Goal: Communication & Community: Answer question/provide support

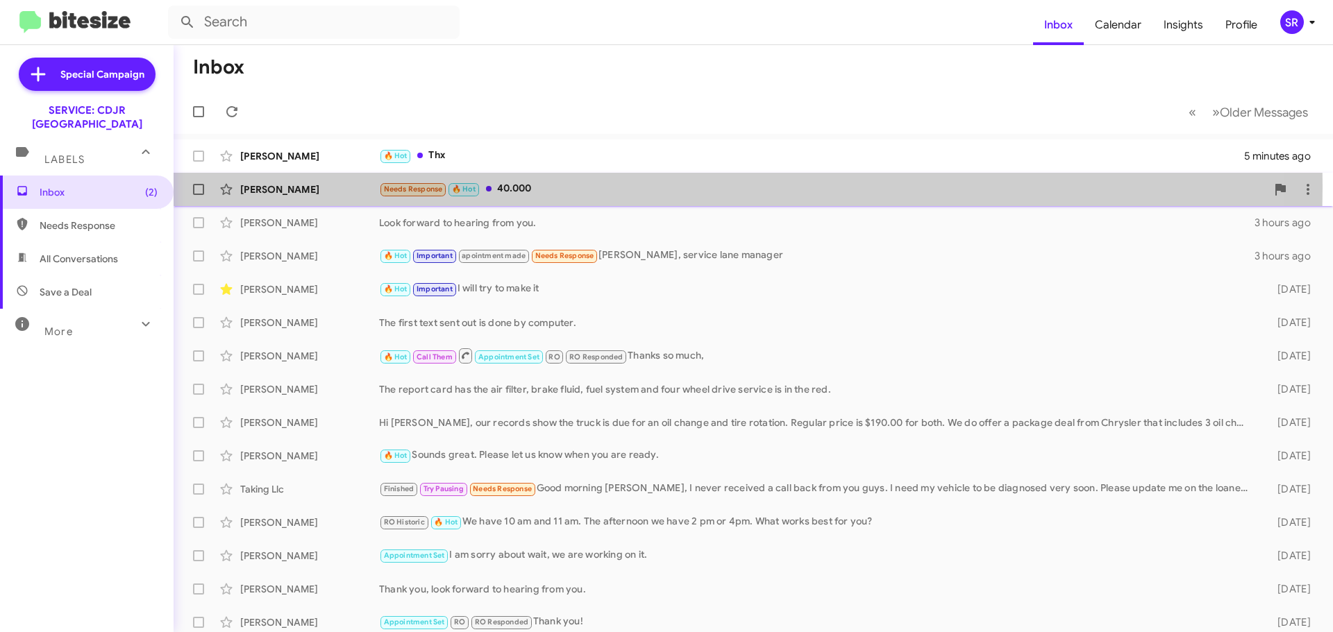
click at [598, 187] on div "Needs Response 🔥 Hot 40.000" at bounding box center [822, 189] width 887 height 16
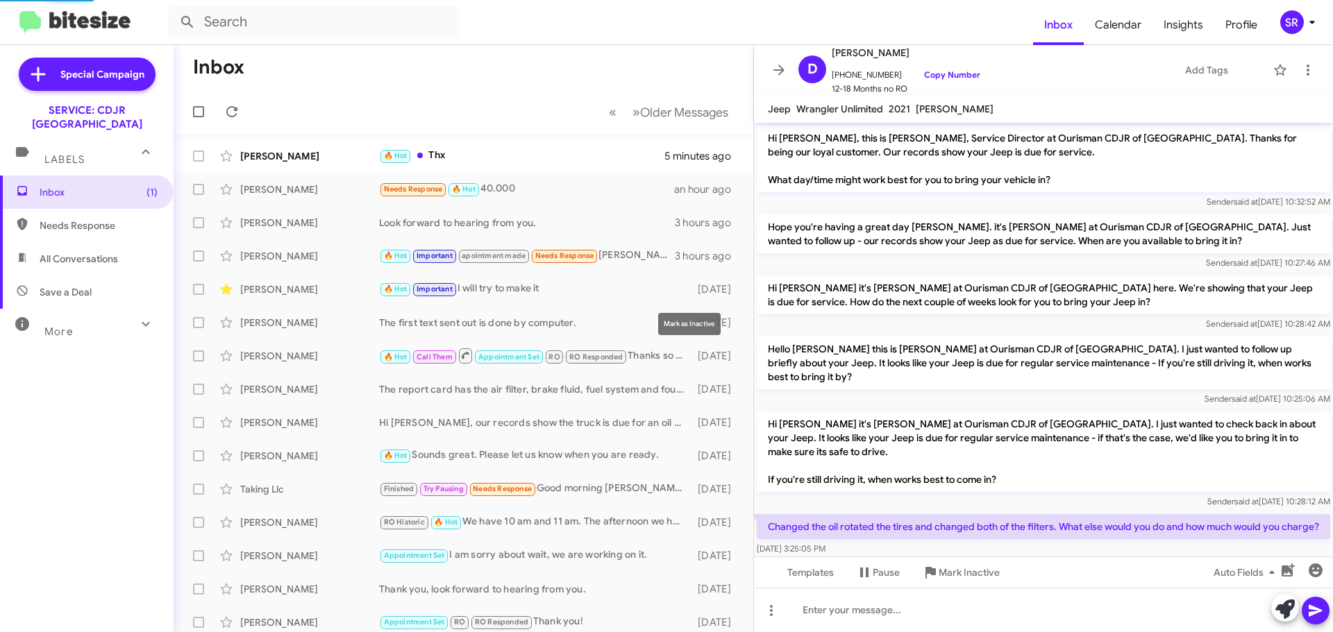
scroll to position [124, 0]
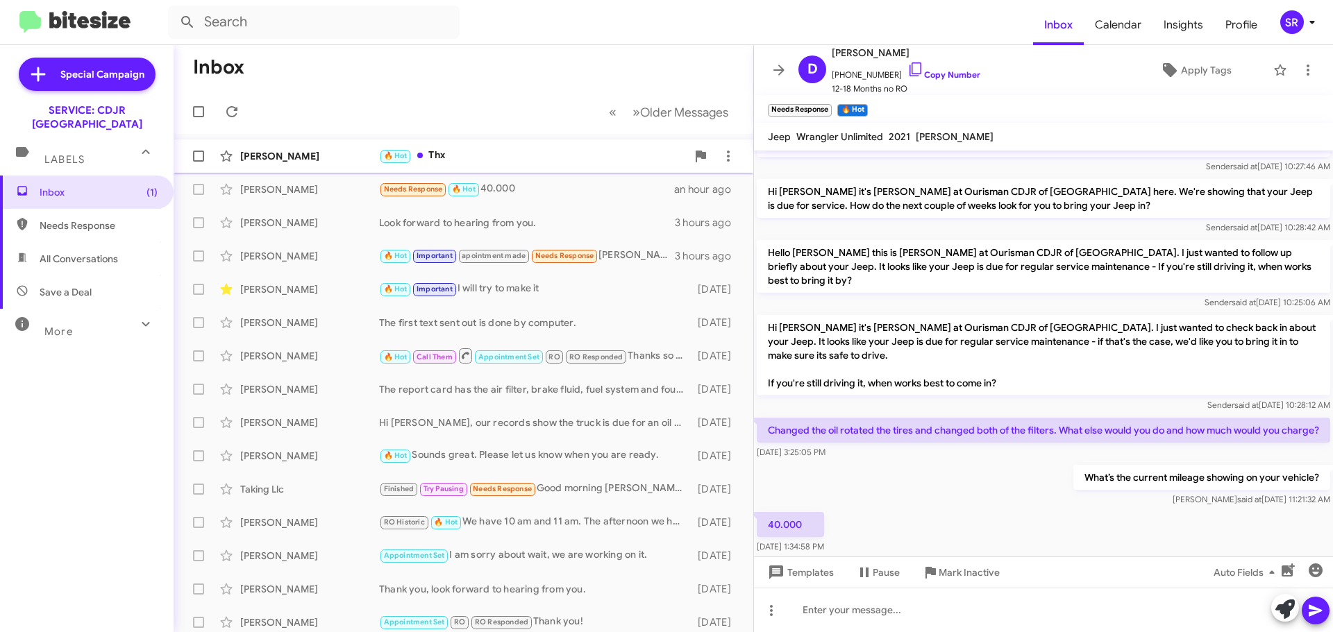
click at [483, 153] on div "🔥 Hot Thx" at bounding box center [532, 156] width 307 height 16
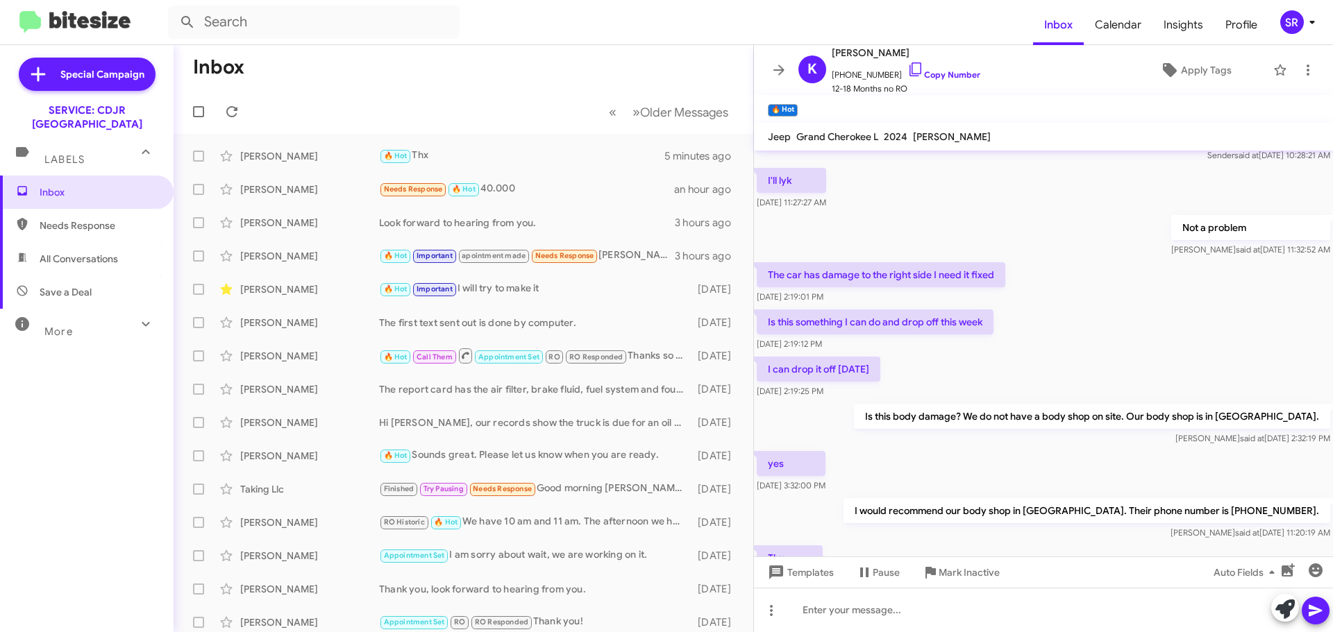
scroll to position [534, 0]
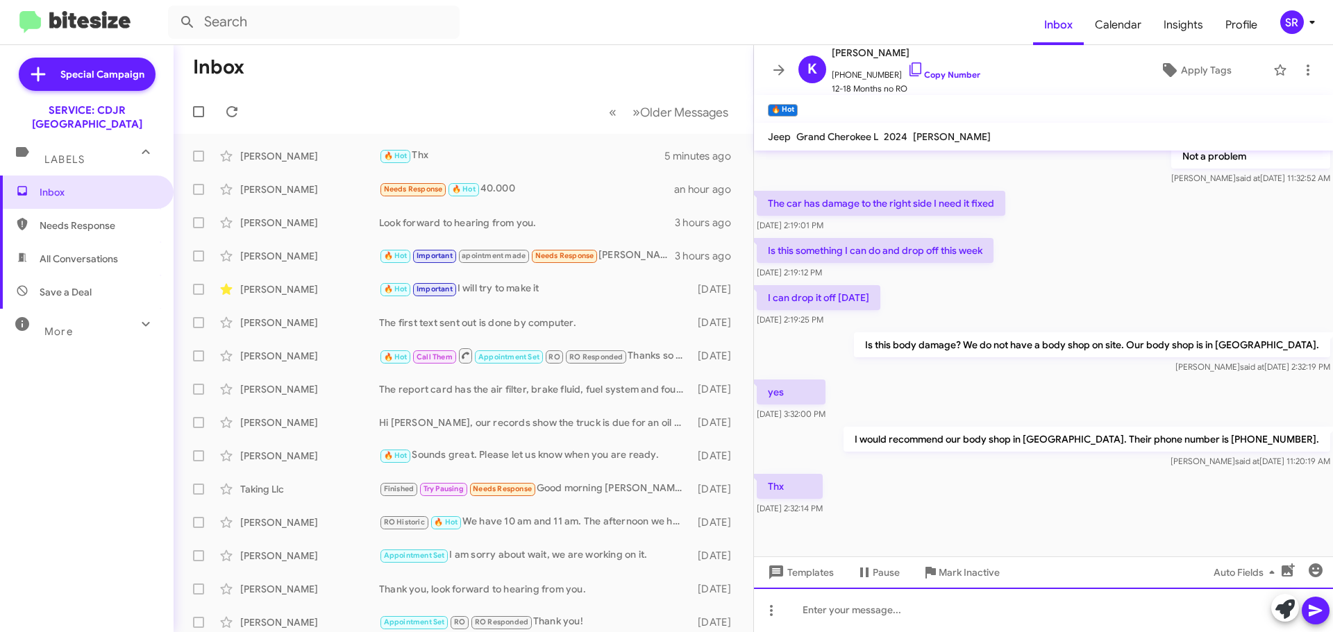
click at [845, 622] on div at bounding box center [1043, 610] width 579 height 44
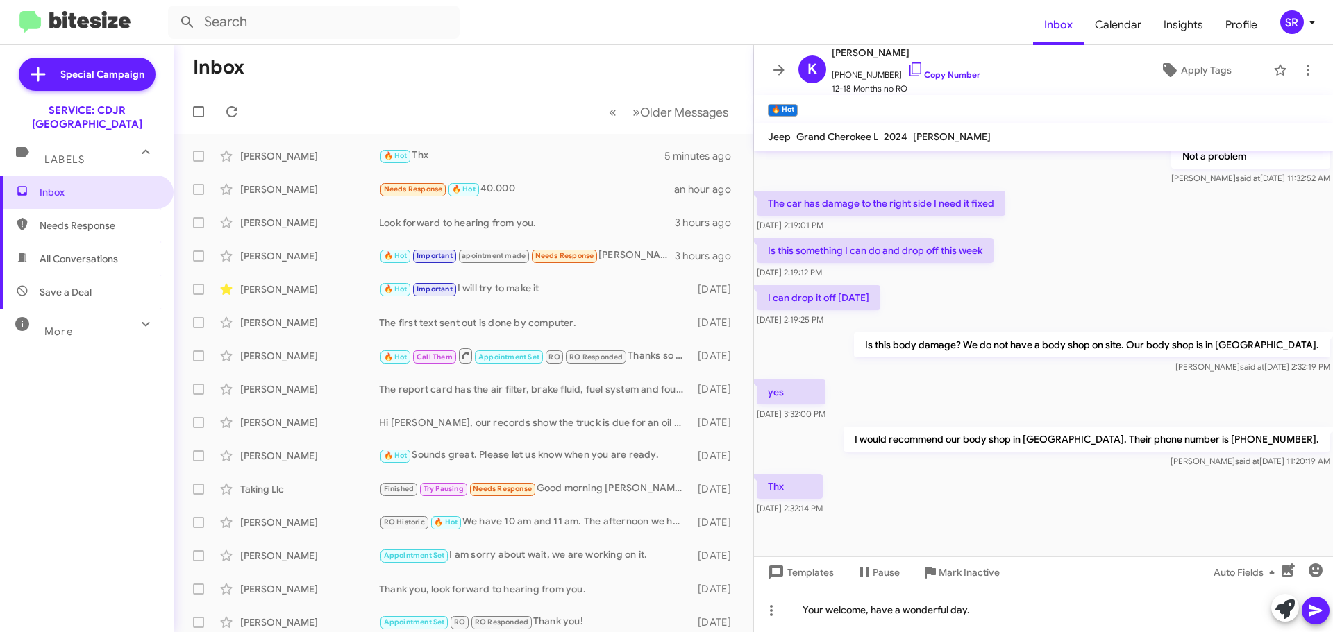
click at [1312, 608] on icon at bounding box center [1314, 611] width 13 height 12
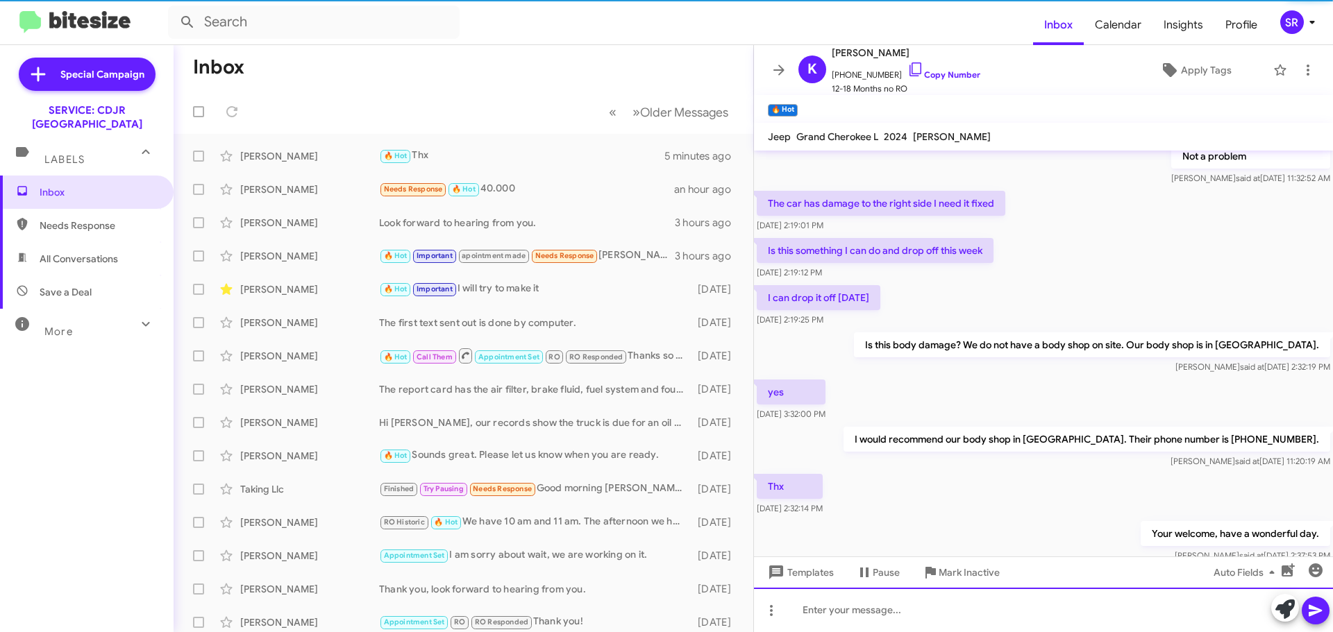
scroll to position [0, 0]
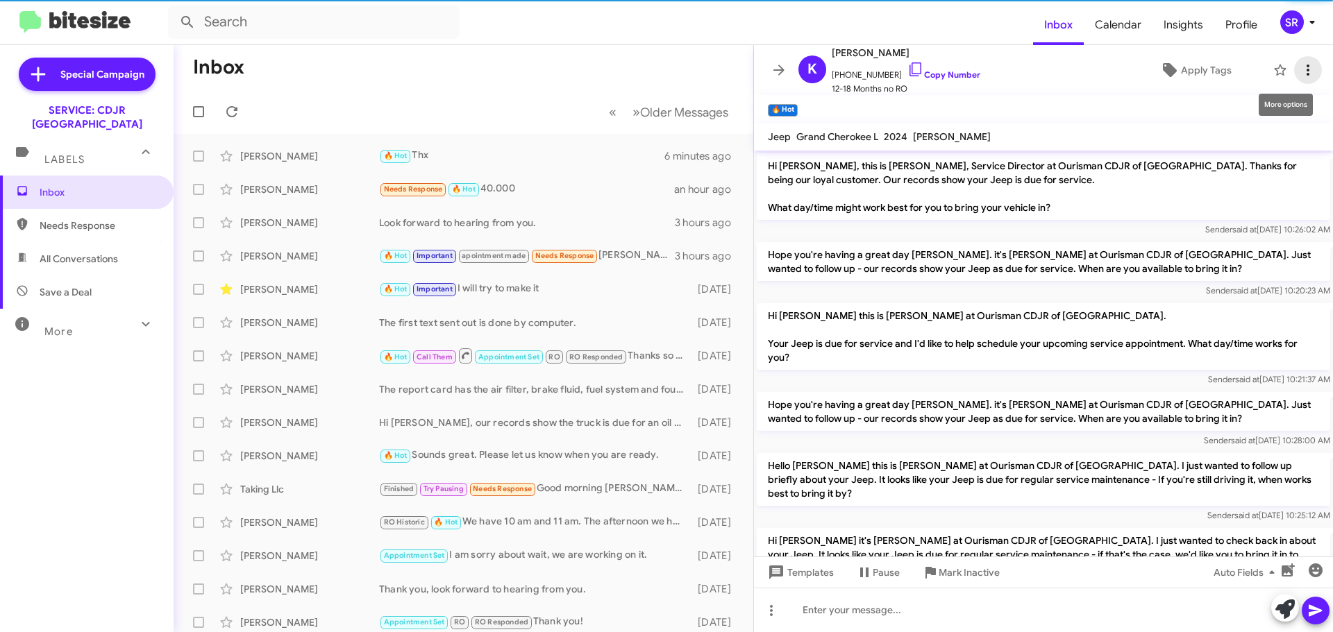
click at [1299, 76] on icon at bounding box center [1307, 70] width 17 height 17
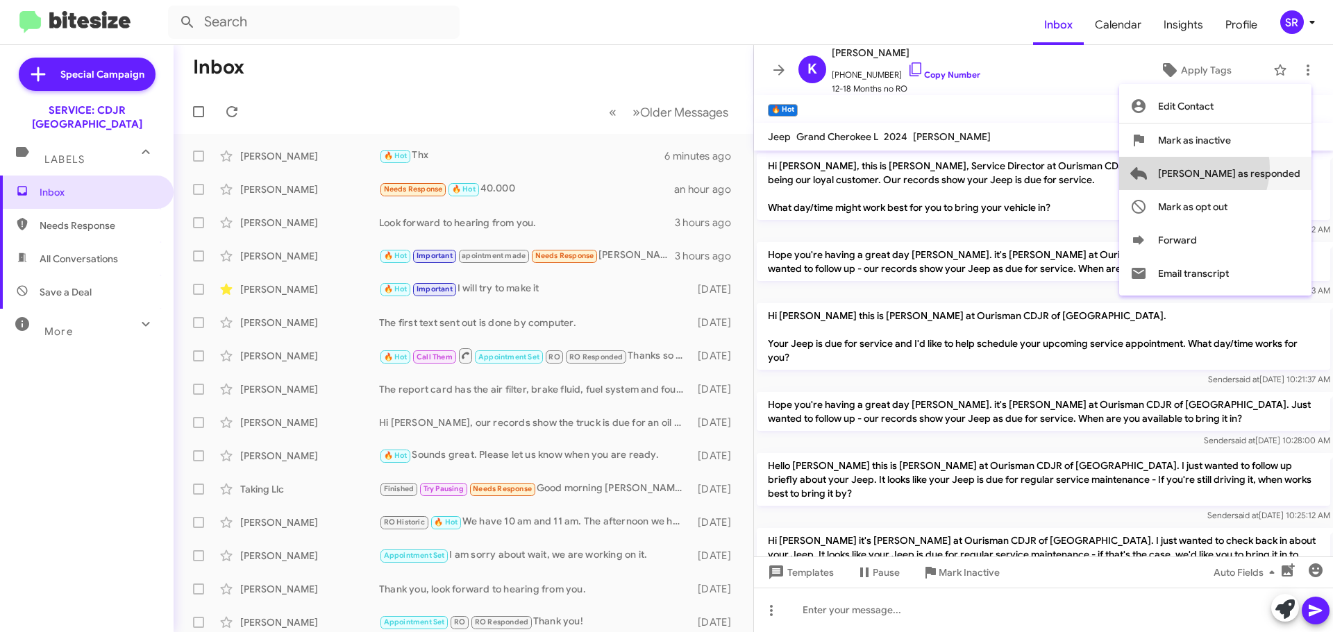
click at [1249, 168] on span "[PERSON_NAME] as responded" at bounding box center [1229, 173] width 142 height 33
